Goal: Navigation & Orientation: Find specific page/section

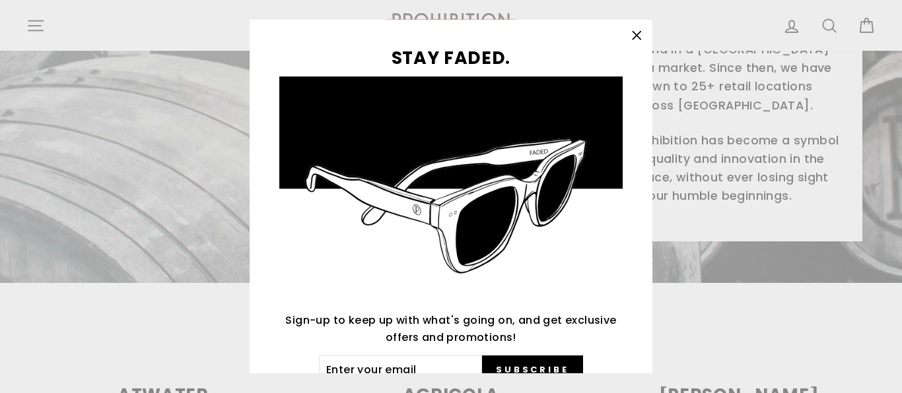
click at [637, 32] on icon "button" at bounding box center [636, 35] width 18 height 18
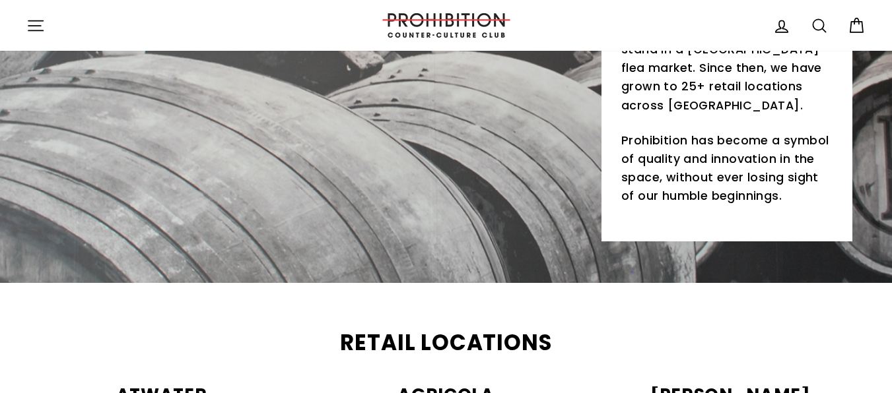
click at [44, 24] on icon "button" at bounding box center [35, 26] width 18 height 18
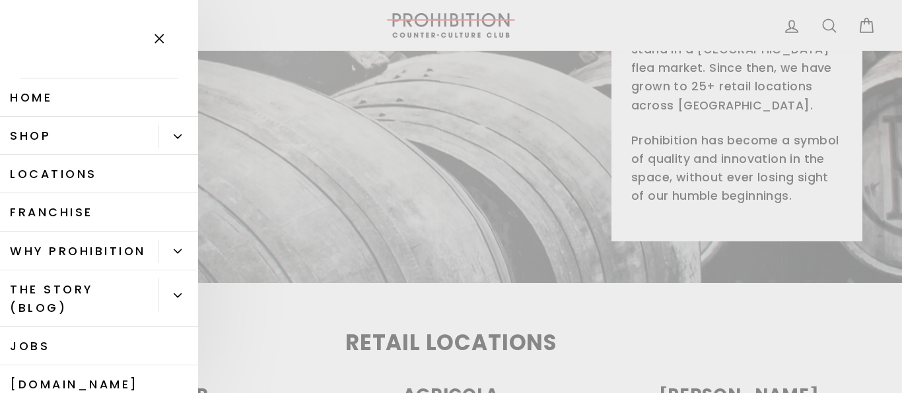
click at [163, 38] on icon "button" at bounding box center [159, 39] width 18 height 18
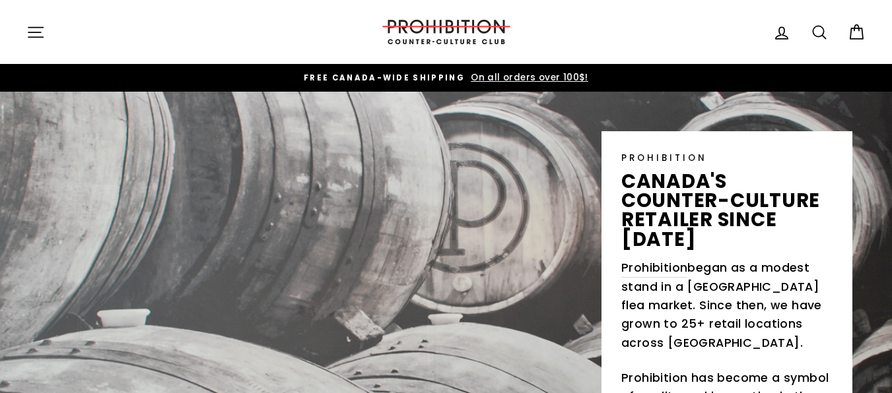
click at [30, 36] on icon "button" at bounding box center [35, 32] width 18 height 18
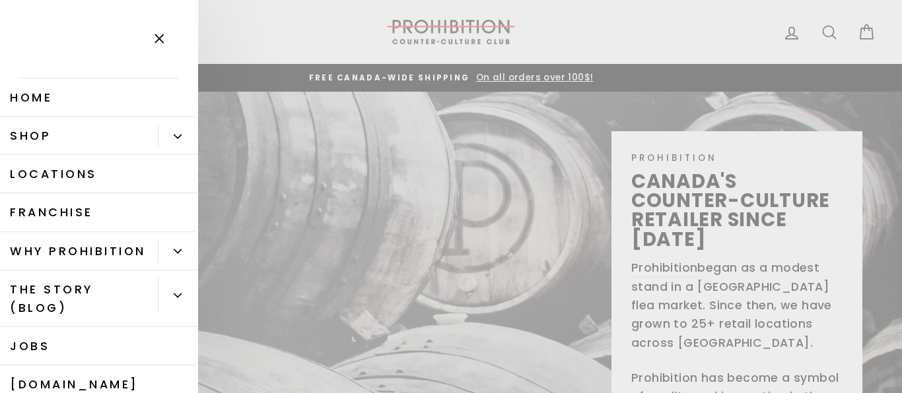
scroll to position [114, 0]
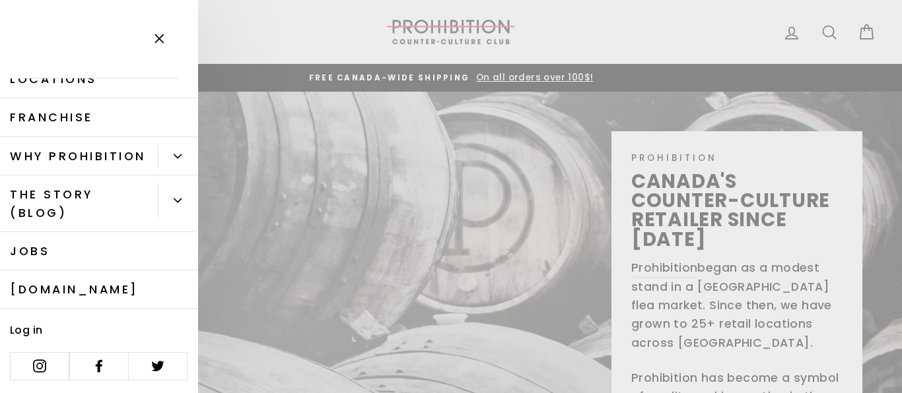
click at [43, 281] on link "[DOMAIN_NAME]" at bounding box center [99, 290] width 198 height 38
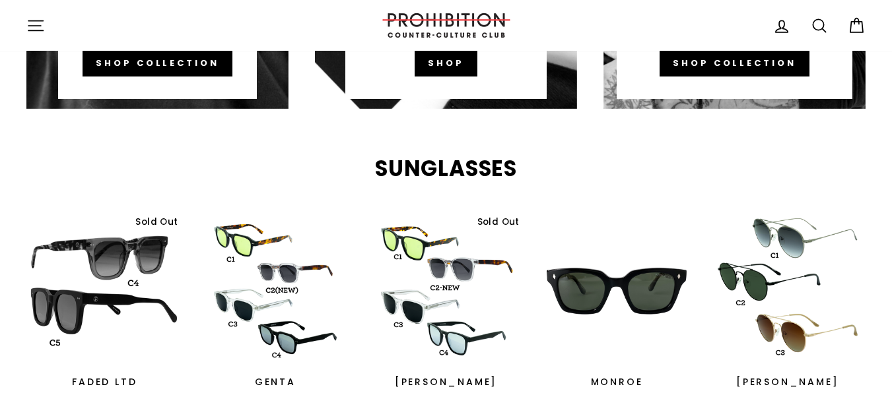
scroll to position [1109, 0]
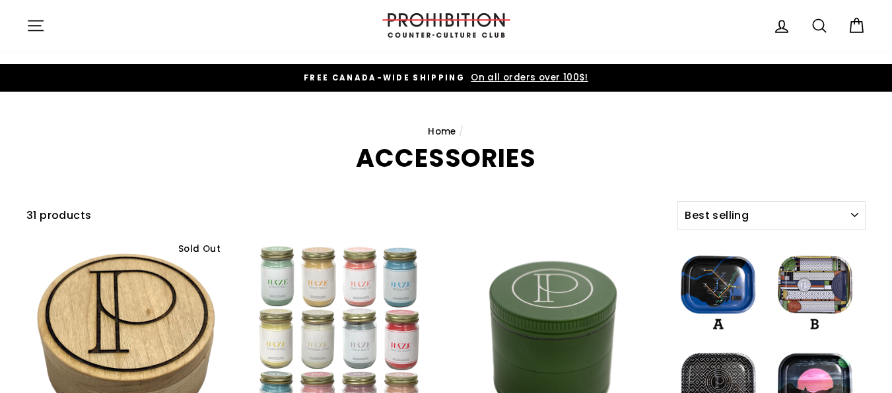
select select "best-selling"
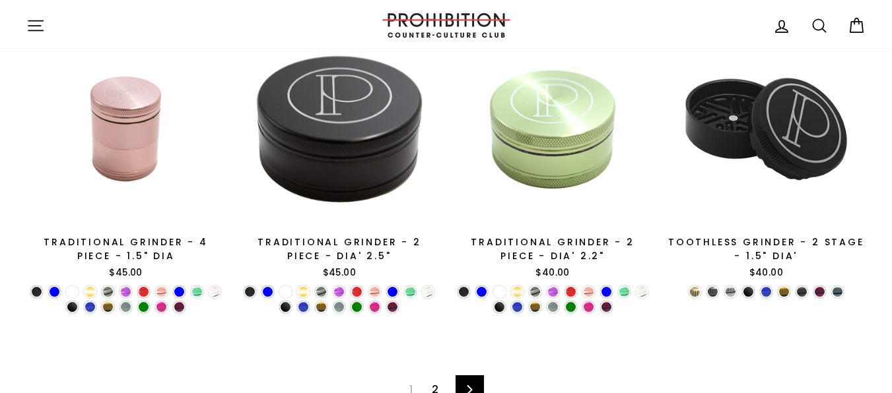
scroll to position [2273, 0]
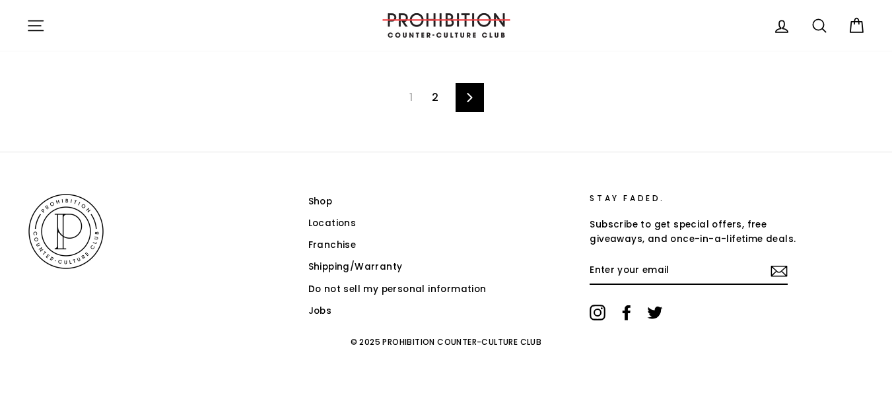
click at [438, 96] on link "2" at bounding box center [435, 97] width 22 height 21
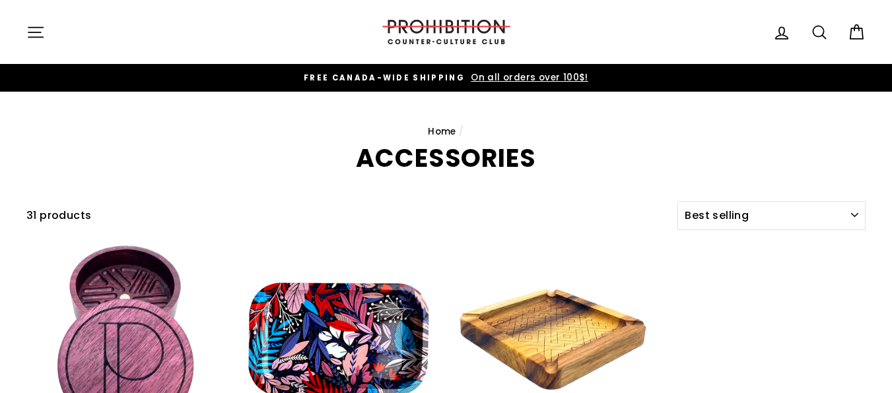
select select "best-selling"
click at [41, 25] on icon "button" at bounding box center [35, 32] width 18 height 18
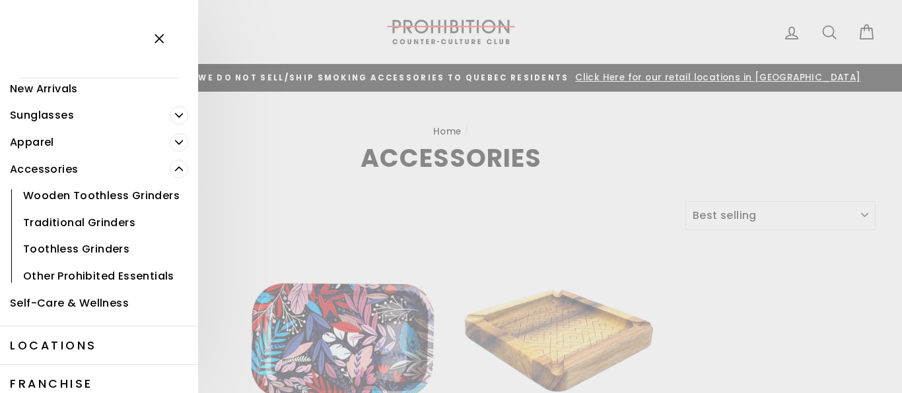
scroll to position [79, 0]
click at [47, 143] on link "Apparel" at bounding box center [85, 142] width 170 height 27
